Goal: Task Accomplishment & Management: Manage account settings

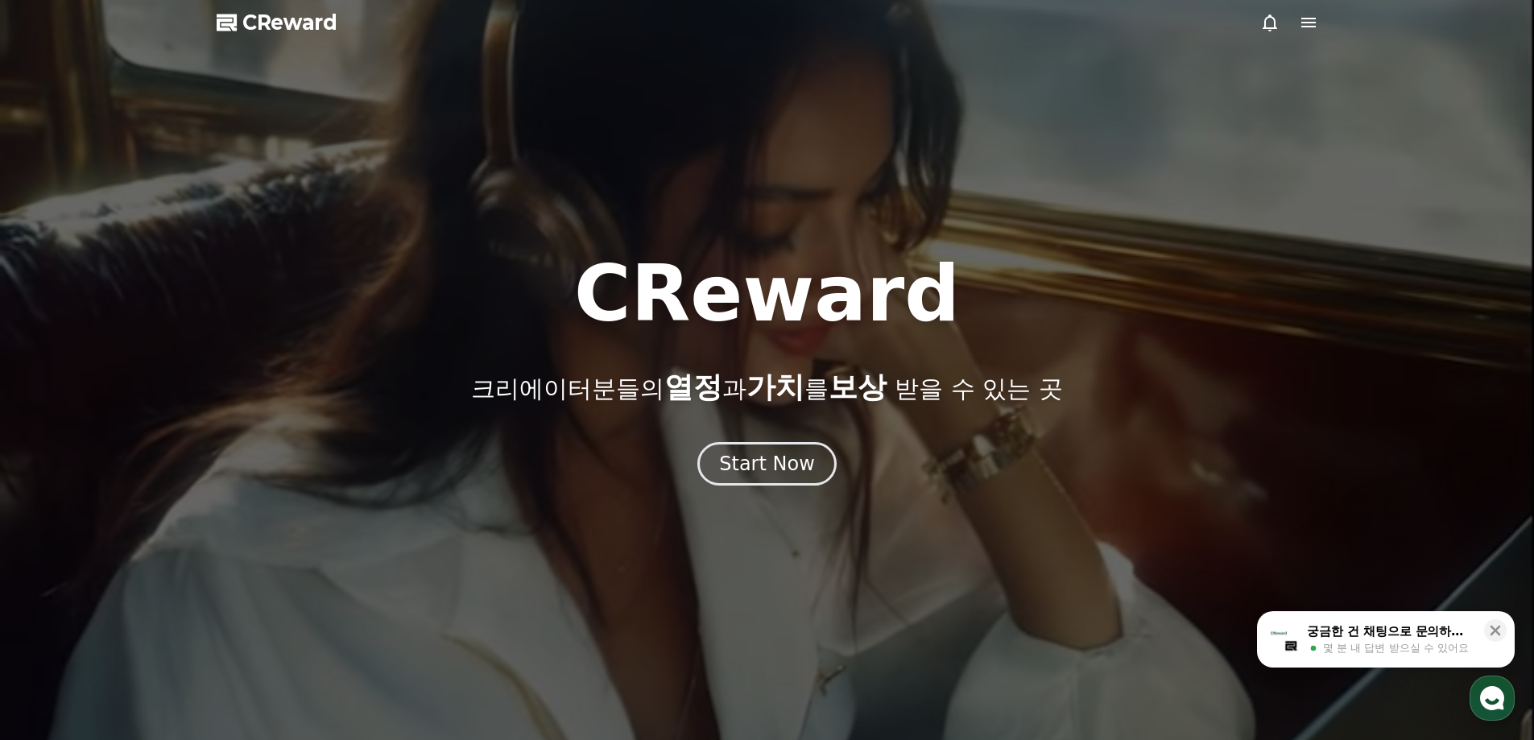
click at [1306, 10] on div at bounding box center [767, 370] width 1534 height 740
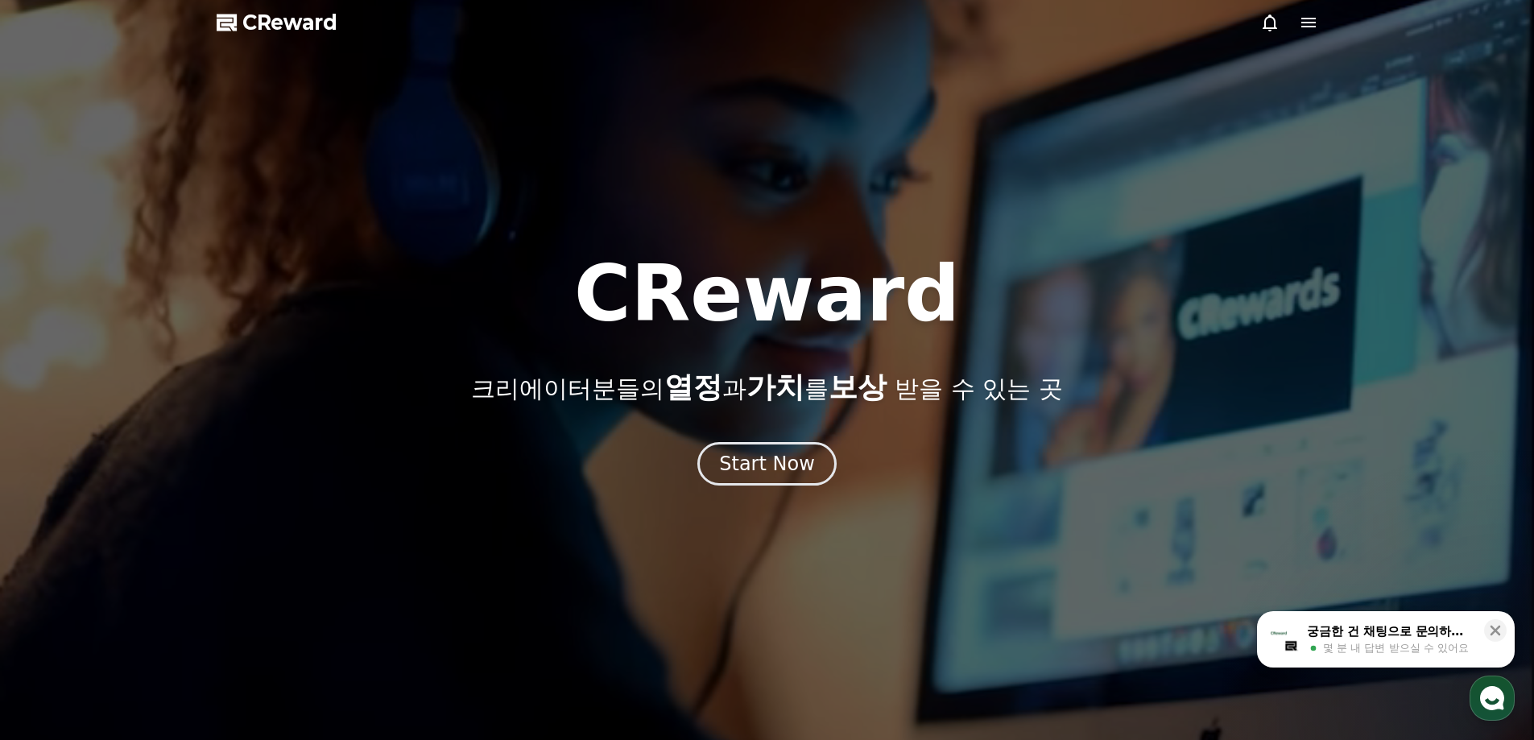
click at [1306, 24] on icon at bounding box center [1308, 22] width 19 height 19
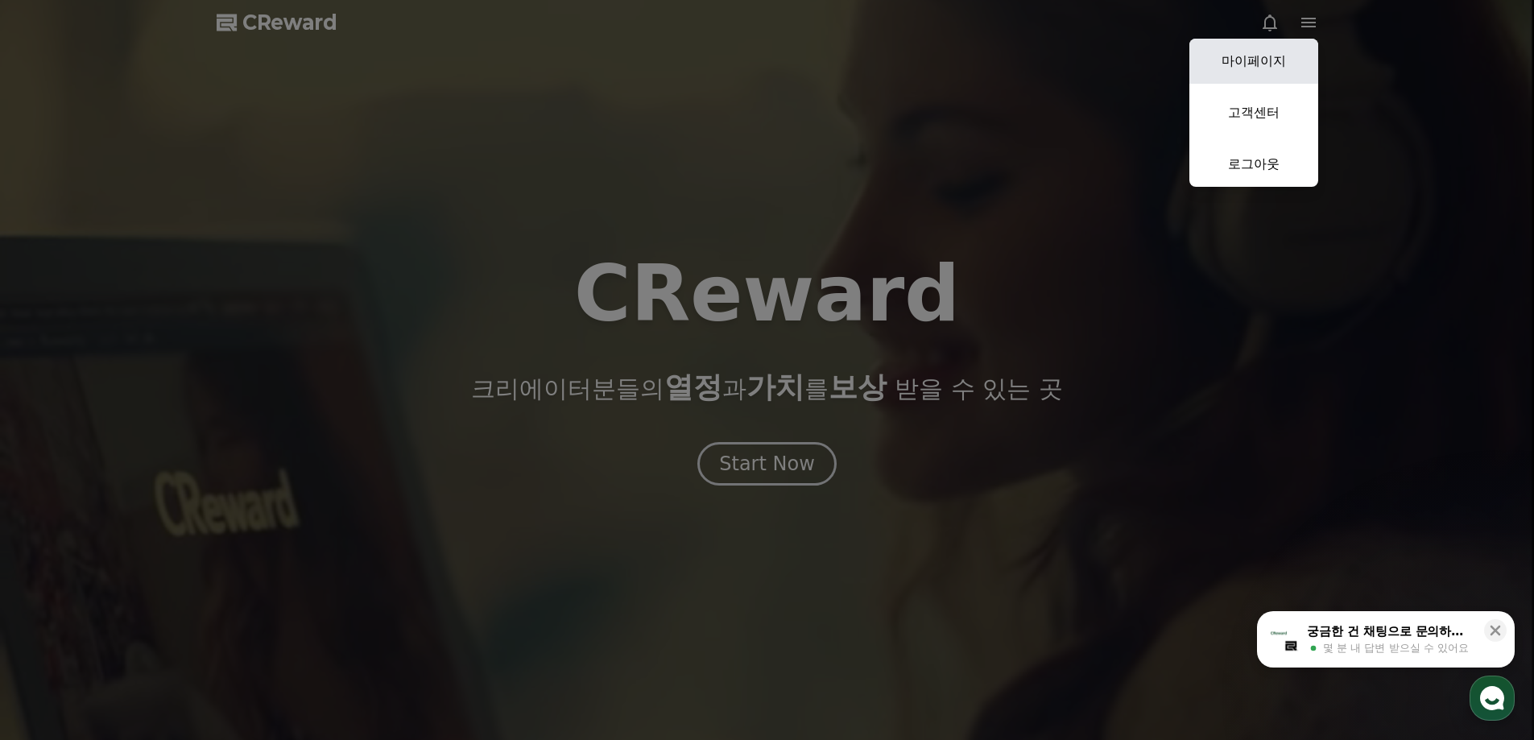
click at [1257, 68] on link "마이페이지" at bounding box center [1253, 61] width 129 height 45
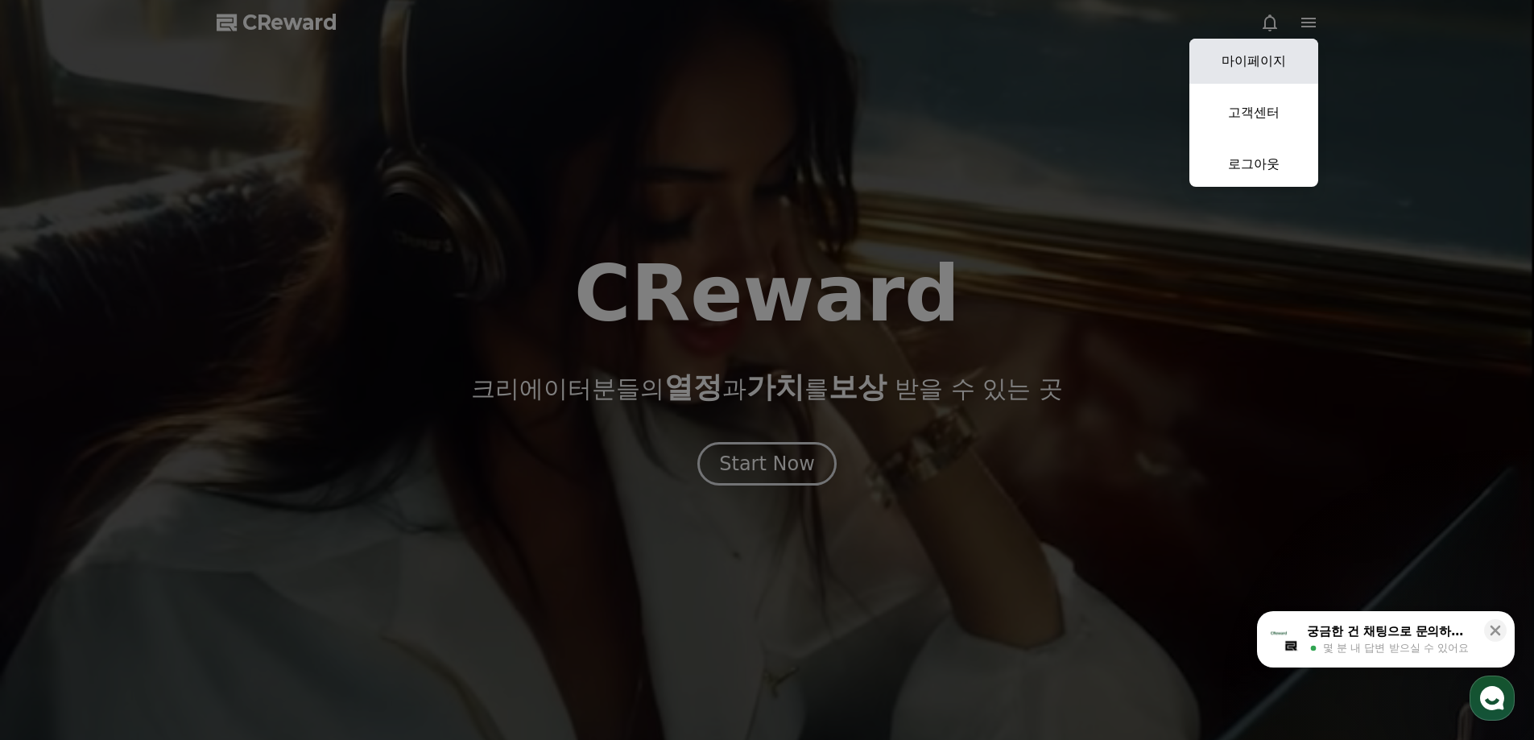
select select "**********"
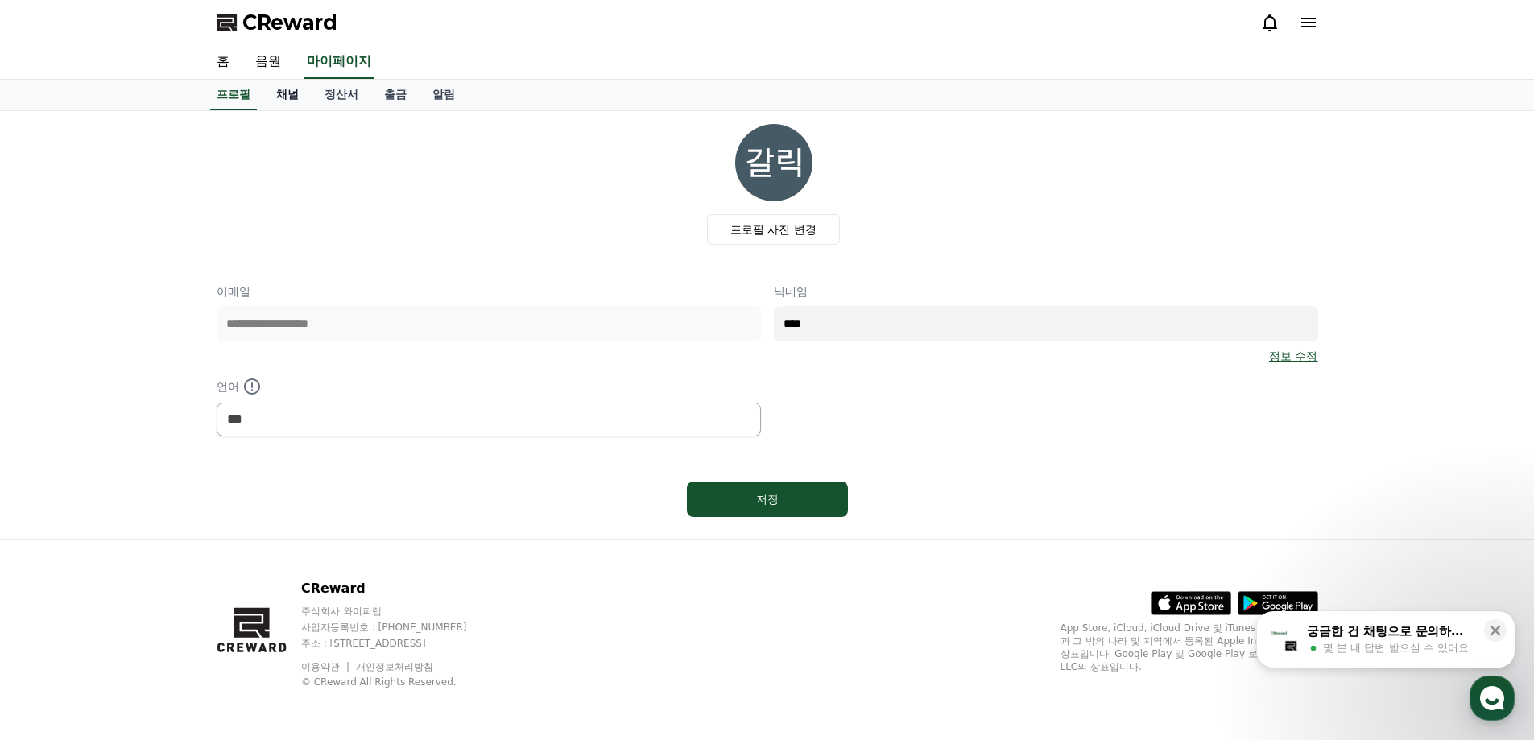
click at [276, 92] on link "채널" at bounding box center [287, 95] width 48 height 31
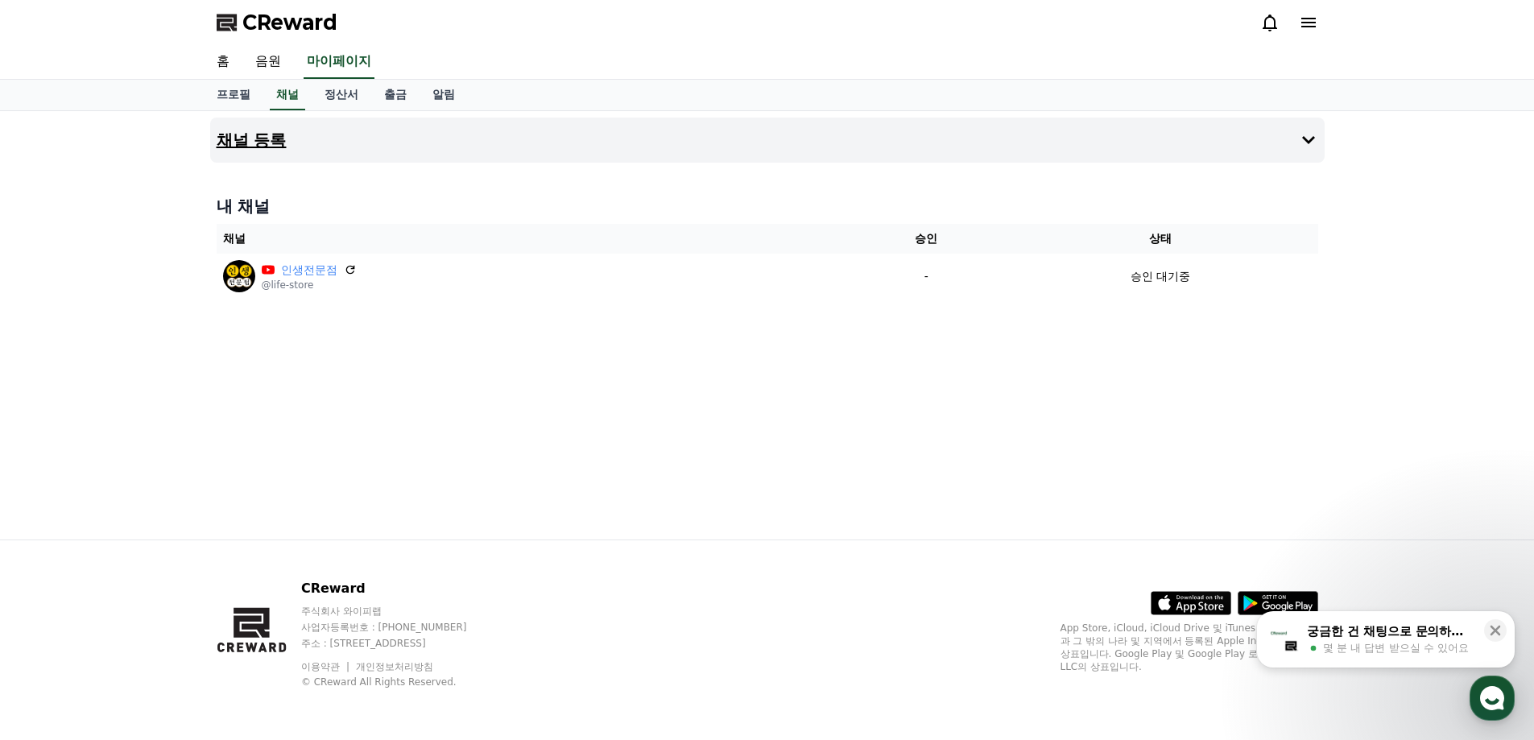
click at [1322, 147] on button "채널 등록" at bounding box center [767, 140] width 1115 height 45
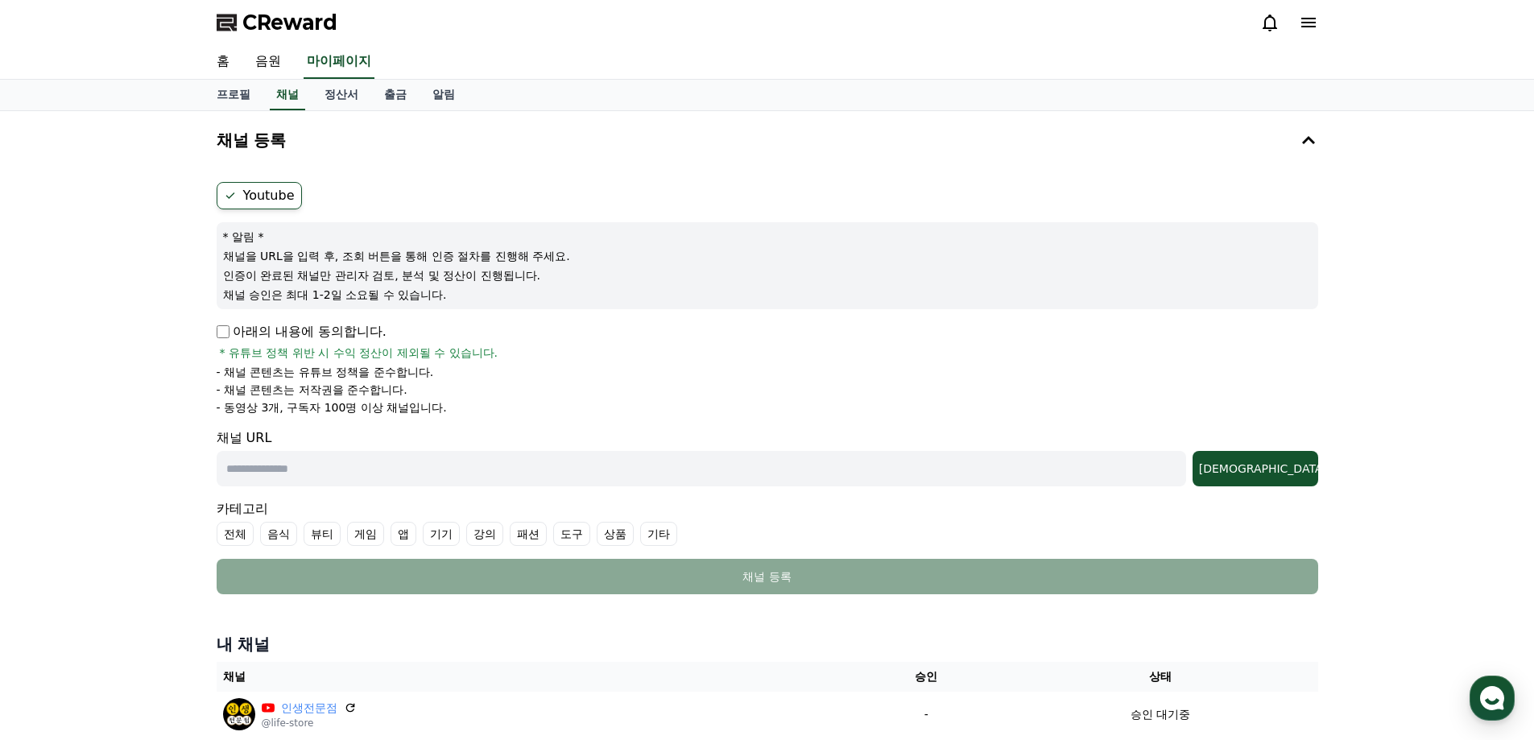
scroll to position [161, 0]
